Goal: Task Accomplishment & Management: Manage account settings

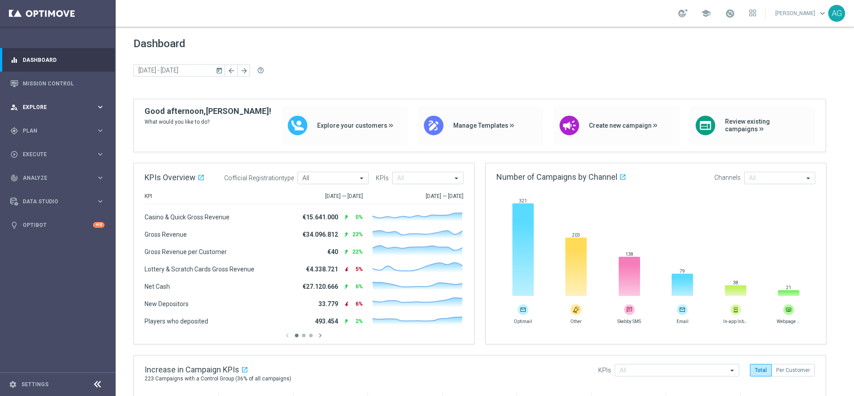
click at [41, 104] on span "Explore" at bounding box center [59, 106] width 73 height 5
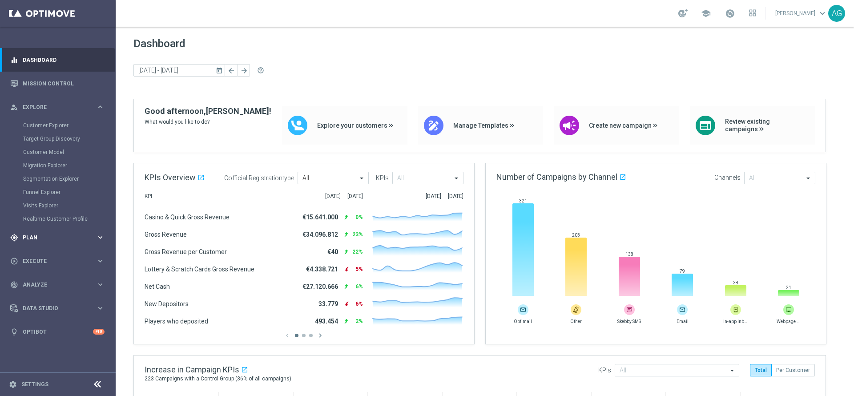
click at [26, 239] on span "Plan" at bounding box center [59, 237] width 73 height 5
click at [44, 146] on link "Target Groups" at bounding box center [57, 148] width 69 height 7
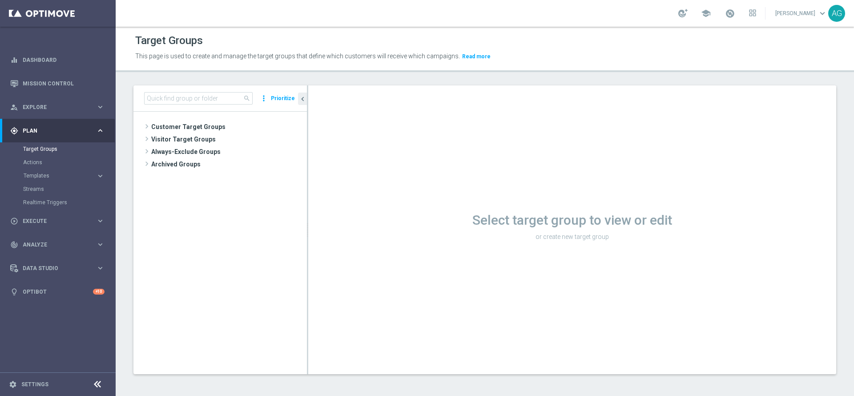
click at [206, 119] on tree-viewport "Customer Target Groups library_add create_new_folder" at bounding box center [219, 243] width 173 height 262
click at [206, 123] on span "Customer Target Groups" at bounding box center [218, 126] width 134 height 12
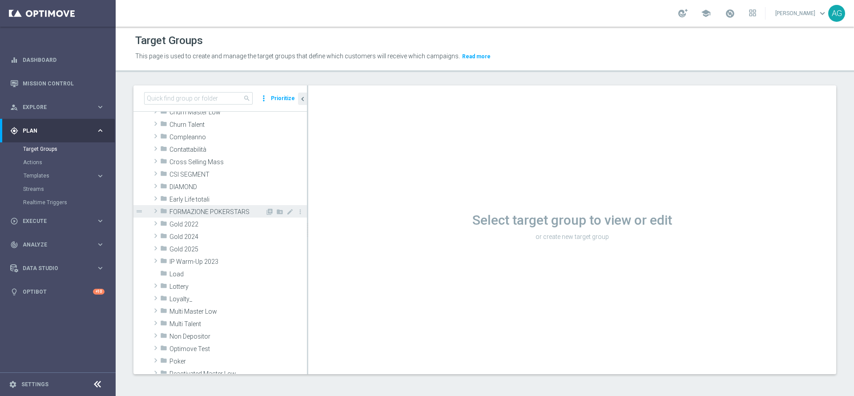
scroll to position [65, 0]
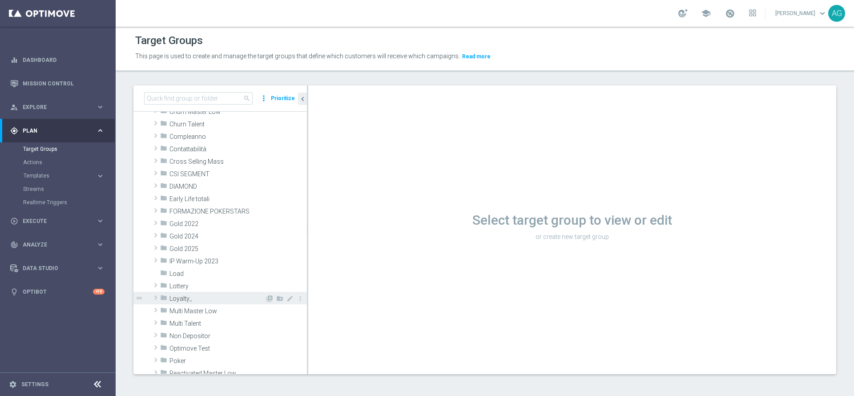
click at [192, 292] on div "folder Loyalty_" at bounding box center [212, 298] width 105 height 12
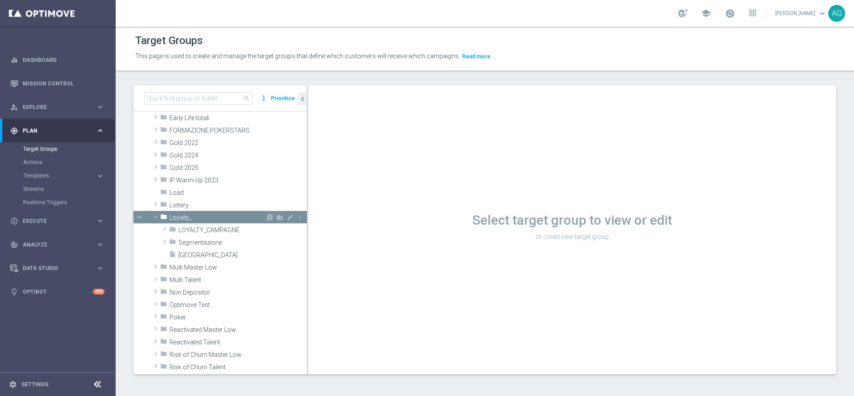
scroll to position [147, 0]
click at [206, 229] on span "LOYALTY_CAMPAGNE" at bounding box center [221, 230] width 87 height 8
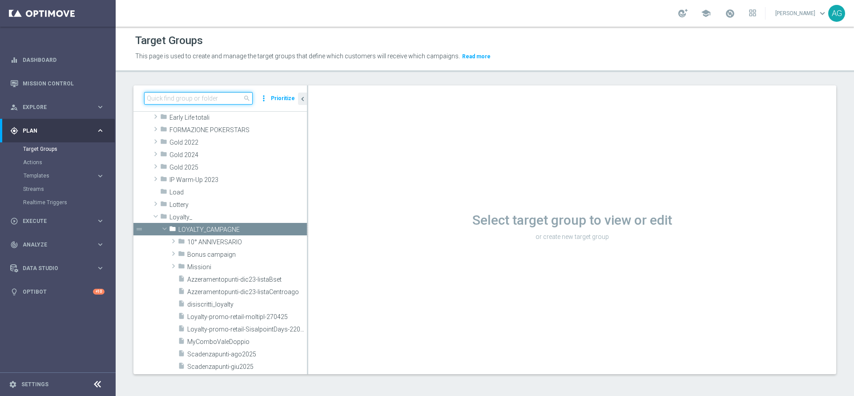
click at [201, 104] on input at bounding box center [198, 98] width 108 height 12
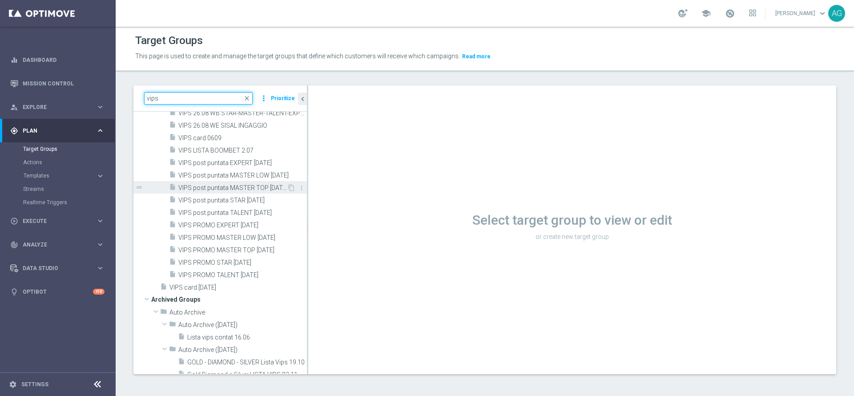
scroll to position [1258, 0]
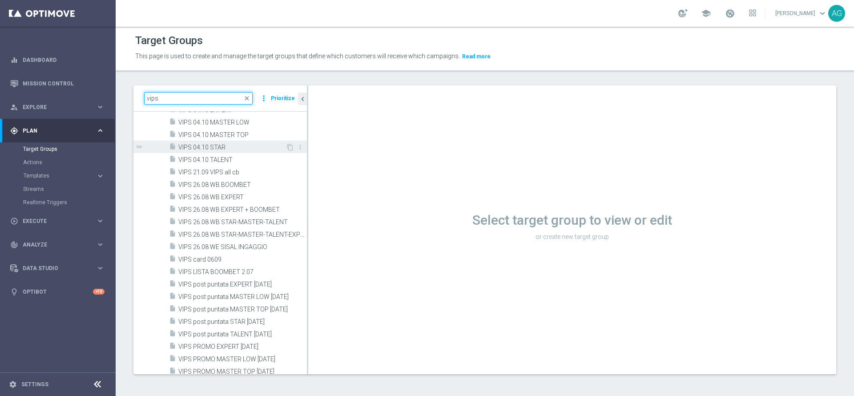
type input "vips"
click at [206, 149] on span "VIPS 04.10 STAR" at bounding box center [231, 148] width 107 height 8
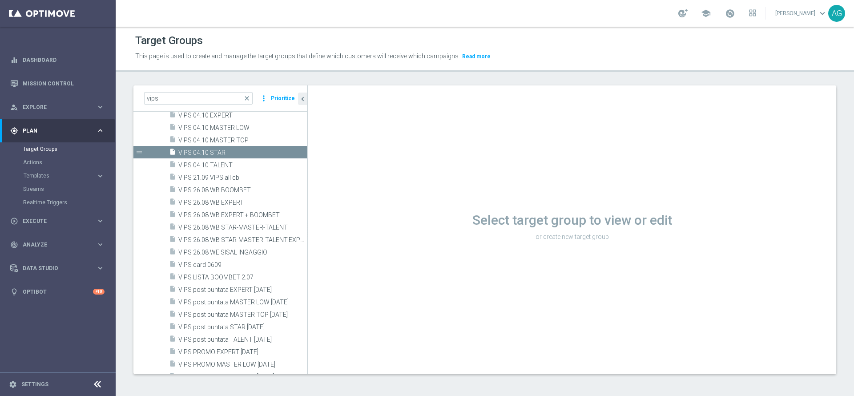
scroll to position [1129, 0]
